Goal: Transaction & Acquisition: Purchase product/service

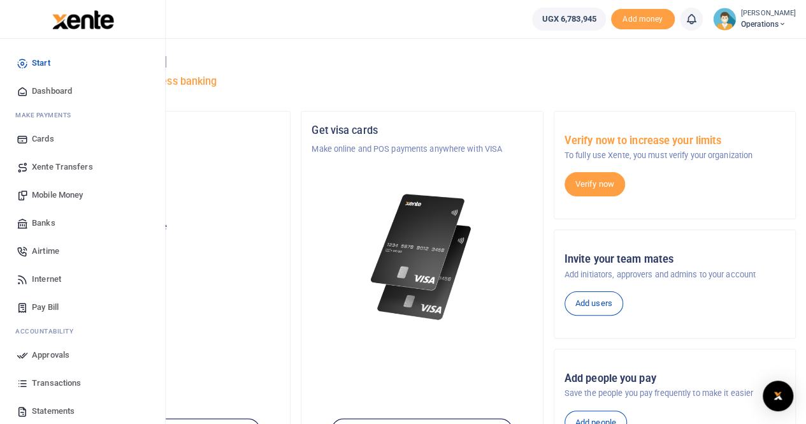
click at [65, 197] on span "Mobile Money" at bounding box center [57, 195] width 51 height 13
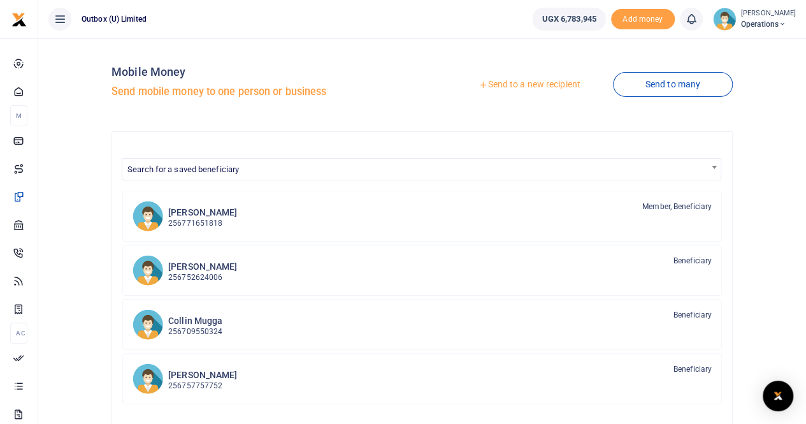
click at [549, 88] on link "Send to a new recipient" at bounding box center [529, 84] width 166 height 23
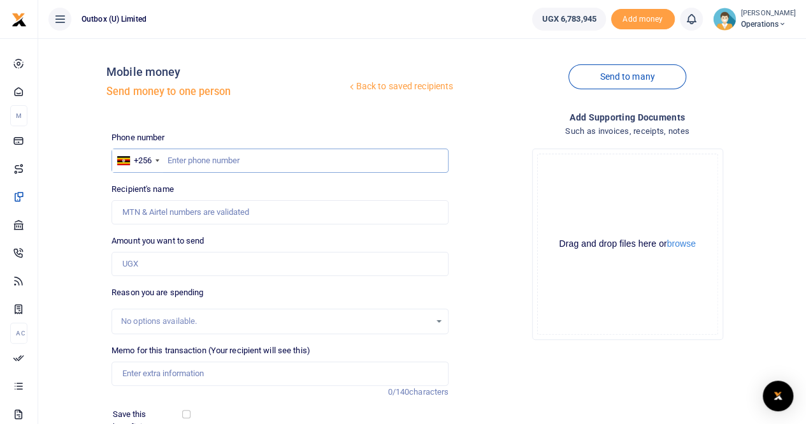
click at [201, 162] on input "text" at bounding box center [279, 160] width 337 height 24
click at [397, 87] on link "Back to saved recipients" at bounding box center [401, 86] width 108 height 23
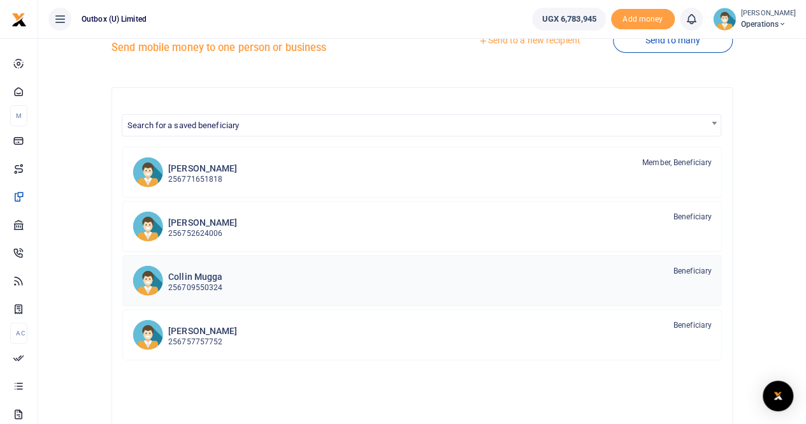
scroll to position [64, 0]
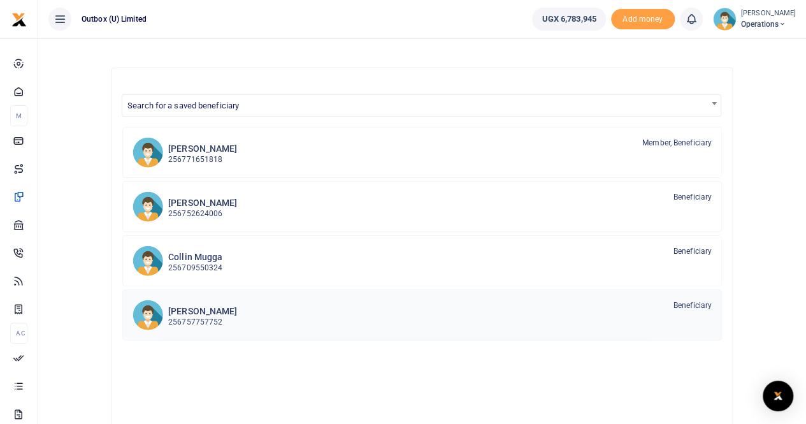
click at [210, 312] on h6 "Thomas Kawoya" at bounding box center [202, 311] width 69 height 11
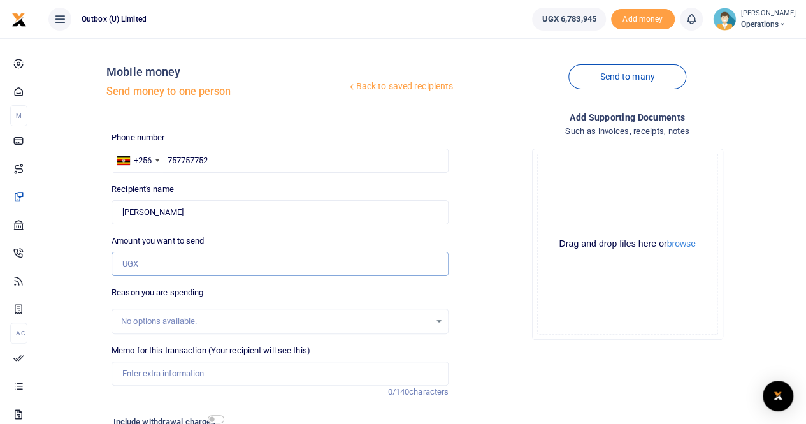
click at [152, 265] on input "Amount you want to send" at bounding box center [279, 264] width 337 height 24
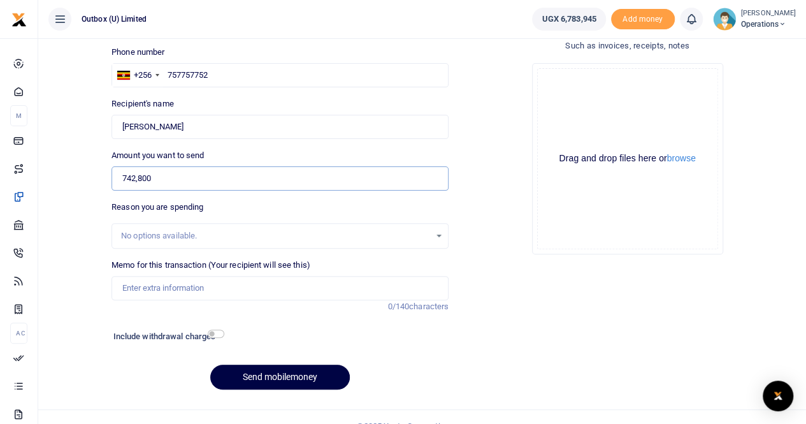
scroll to position [103, 0]
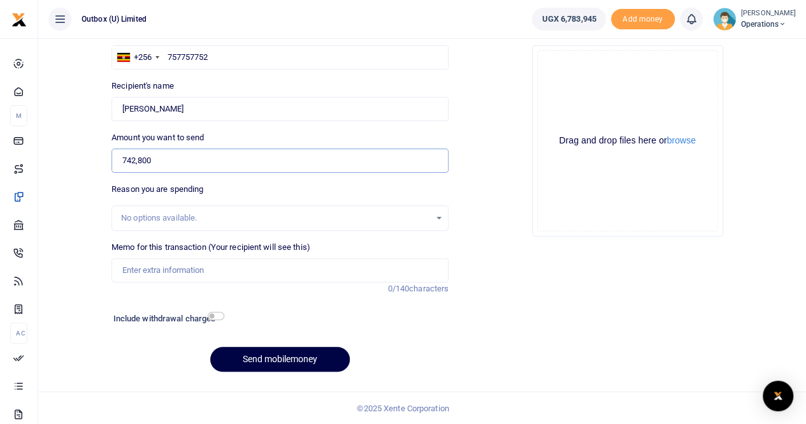
type input "742,800"
click at [150, 273] on input "Memo for this transaction (Your recipient will see this)" at bounding box center [279, 270] width 337 height 24
type input "OULOPS Office Consumables [DATE]"
click at [266, 356] on button "Send mobilemoney" at bounding box center [280, 359] width 140 height 25
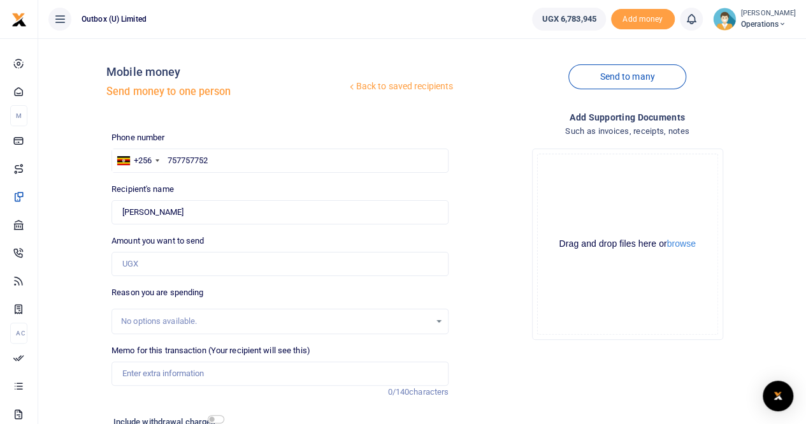
scroll to position [103, 0]
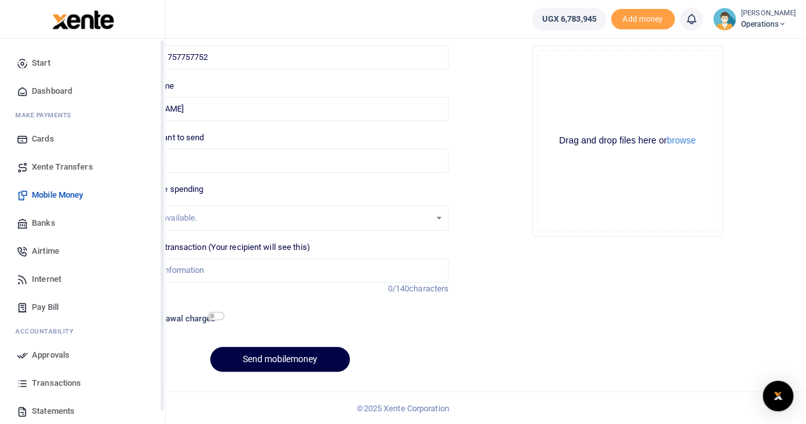
click at [42, 92] on span "Dashboard" at bounding box center [52, 91] width 40 height 13
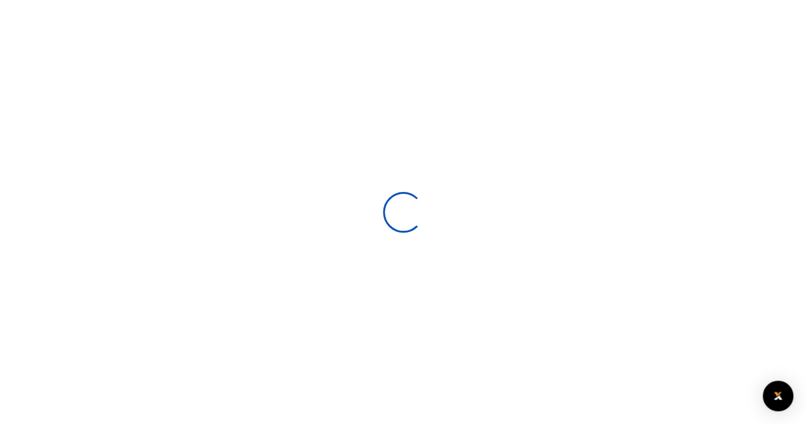
scroll to position [199, 148]
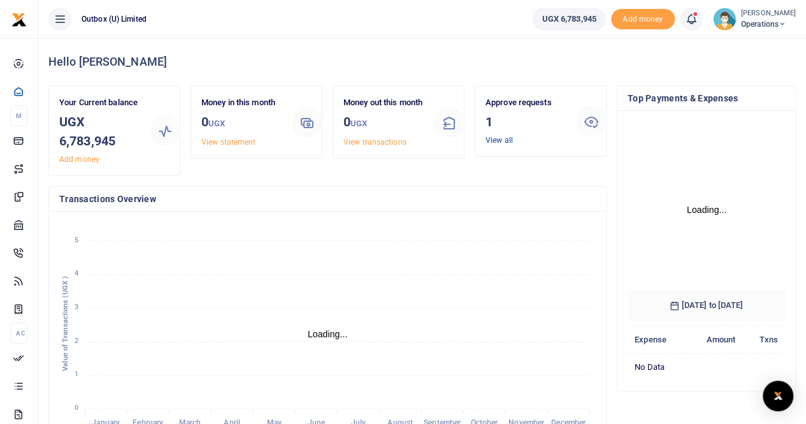
click at [496, 141] on link "View all" at bounding box center [498, 140] width 27 height 9
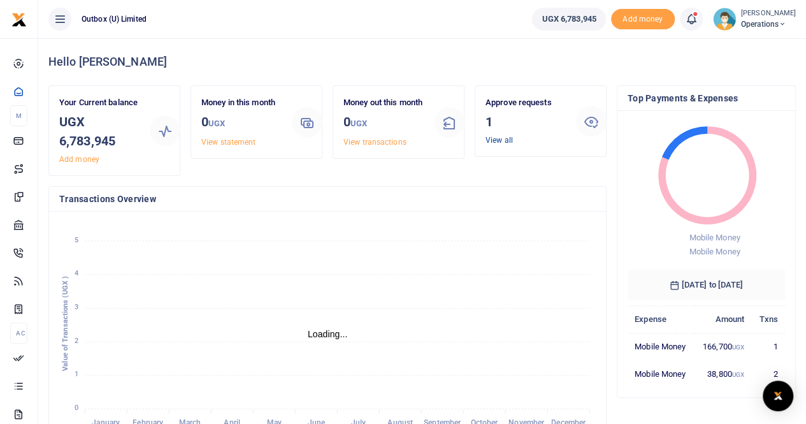
scroll to position [10, 10]
click at [498, 140] on link "View all" at bounding box center [498, 140] width 27 height 9
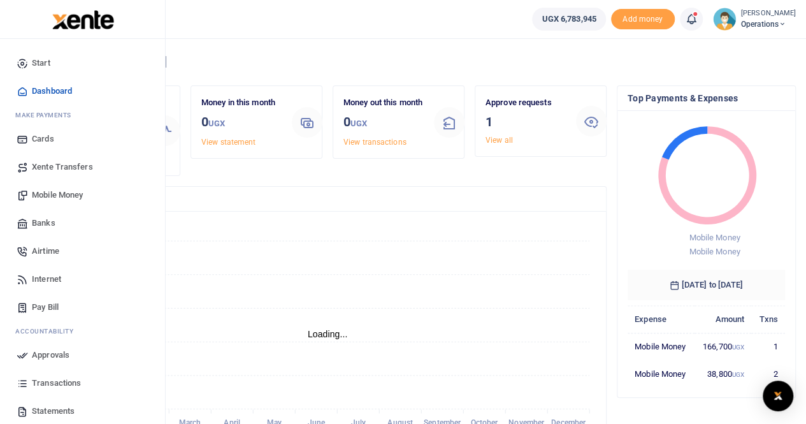
click at [41, 92] on span "Dashboard" at bounding box center [52, 91] width 40 height 13
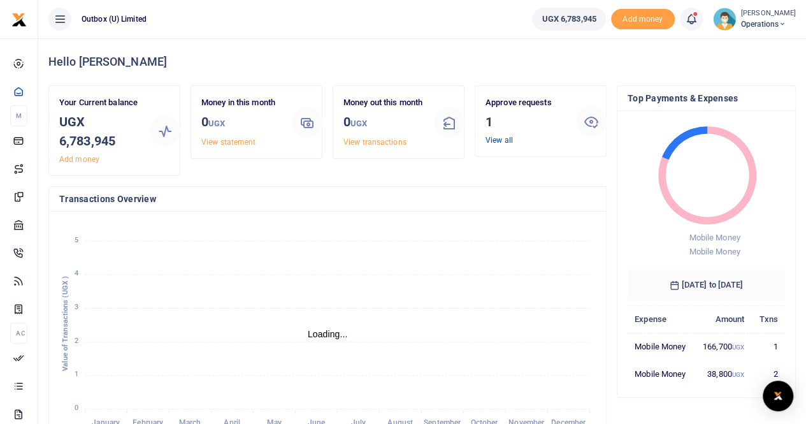
click at [498, 141] on link "View all" at bounding box center [498, 140] width 27 height 9
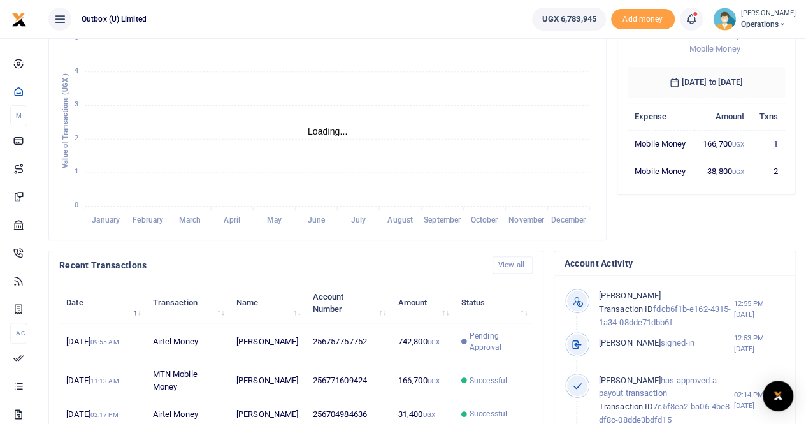
scroll to position [0, 0]
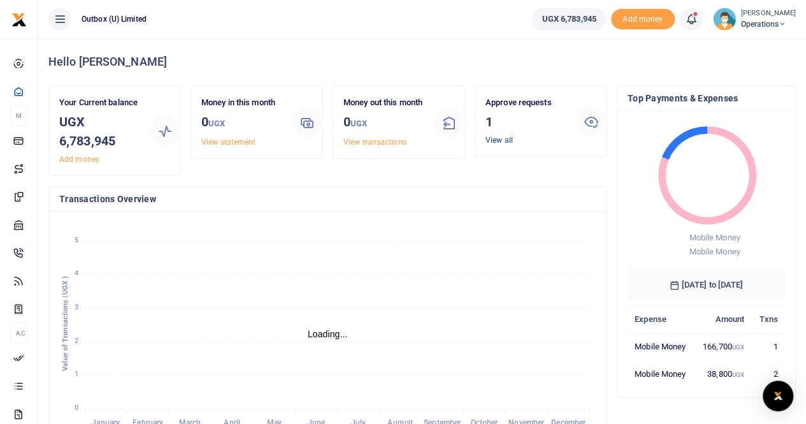
click at [506, 138] on link "View all" at bounding box center [498, 140] width 27 height 9
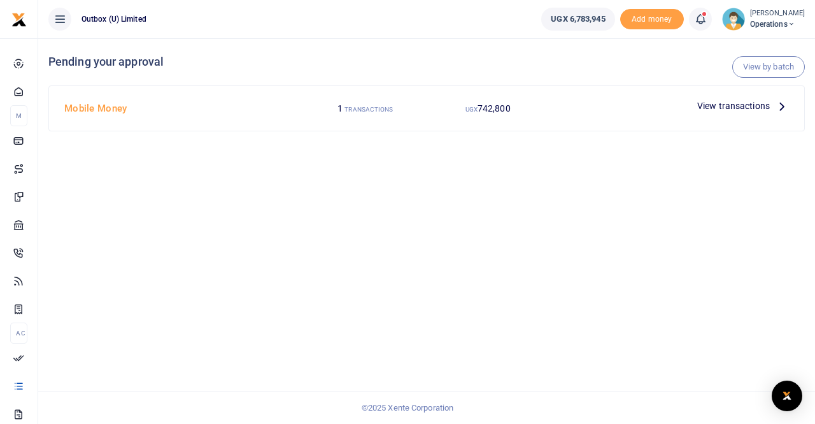
click at [722, 103] on span "View transactions" at bounding box center [734, 106] width 73 height 14
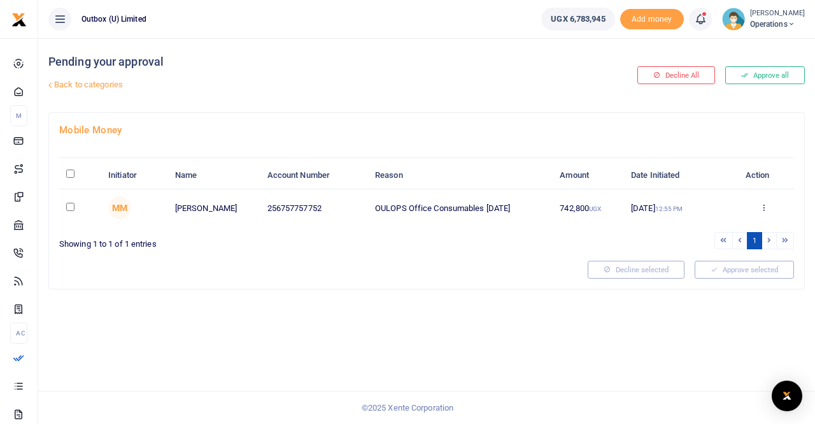
click at [71, 207] on input "checkbox" at bounding box center [70, 207] width 8 height 8
checkbox input "true"
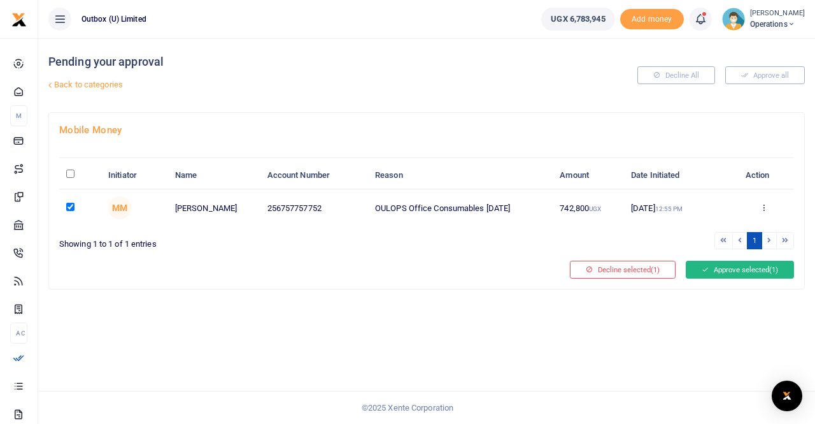
click at [736, 268] on button "Approve selected (1)" at bounding box center [740, 270] width 108 height 18
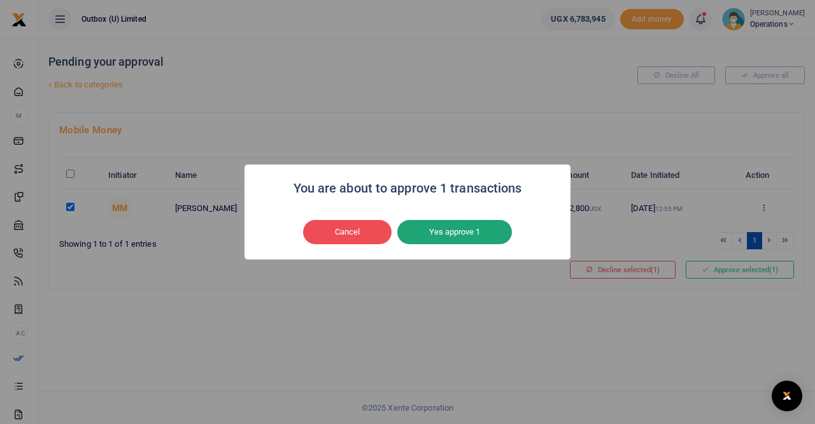
click at [466, 234] on button "Yes approve 1" at bounding box center [455, 232] width 115 height 24
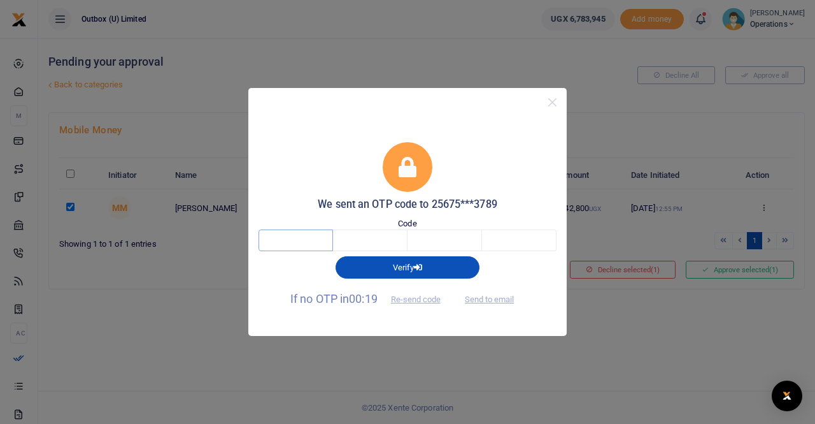
click at [294, 240] on input "text" at bounding box center [296, 240] width 75 height 22
type input "9"
type input "6"
type input "1"
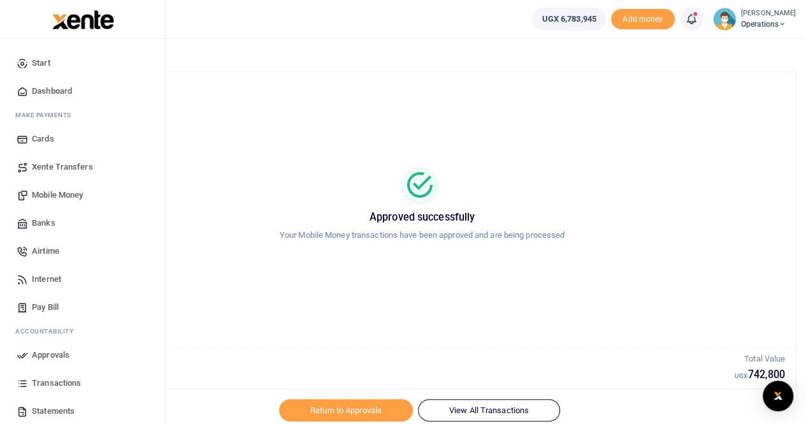
click at [48, 89] on span "Dashboard" at bounding box center [52, 91] width 40 height 13
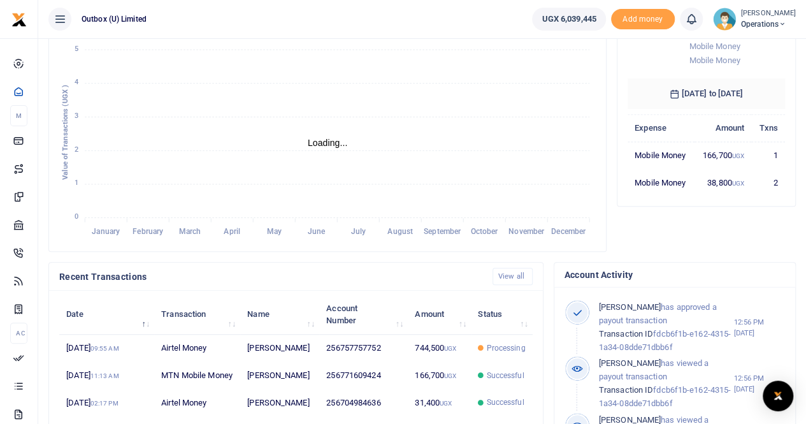
scroll to position [255, 0]
